Goal: Task Accomplishment & Management: Use online tool/utility

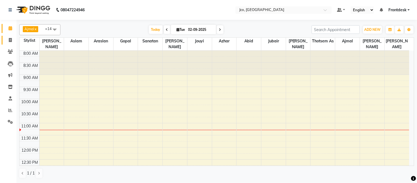
click at [9, 39] on icon at bounding box center [10, 40] width 3 height 4
select select "service"
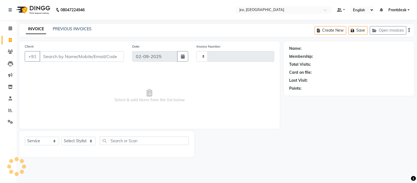
type input "0455"
select select "8000"
click at [12, 28] on icon at bounding box center [11, 28] width 4 height 4
